Goal: Transaction & Acquisition: Purchase product/service

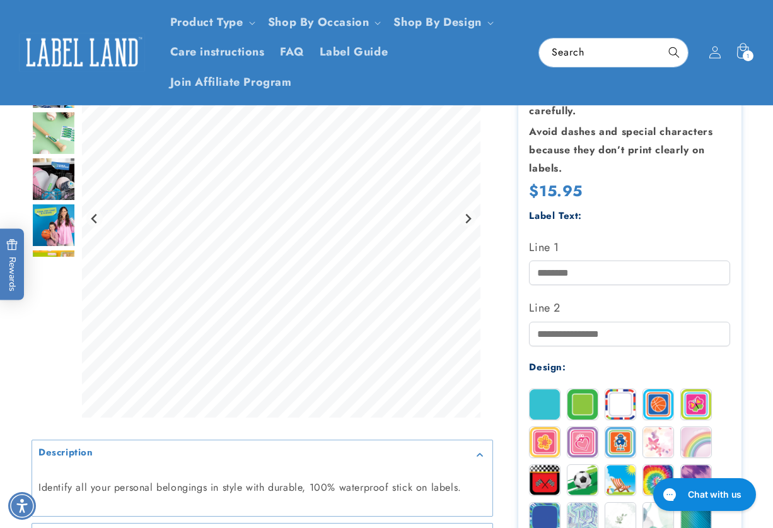
click at [761, 301] on div at bounding box center [386, 442] width 773 height 1159
